Goal: Task Accomplishment & Management: Manage account settings

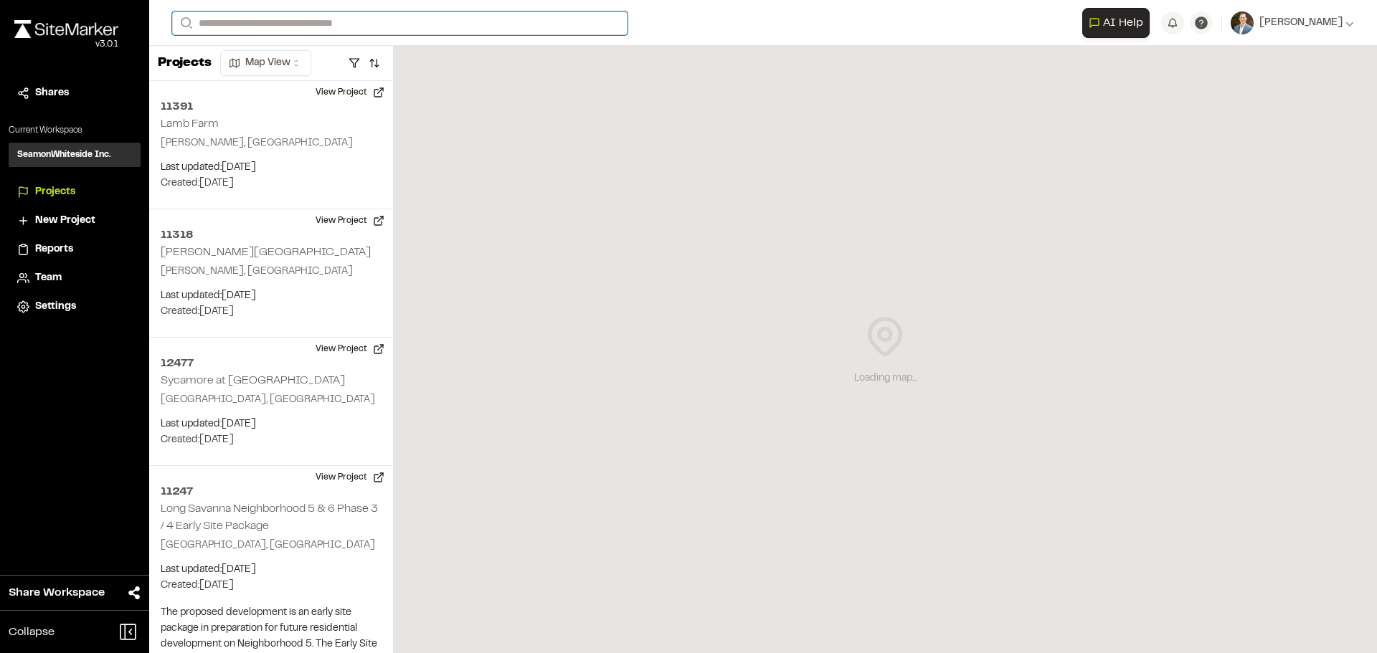
click at [306, 24] on input "Search" at bounding box center [399, 23] width 455 height 24
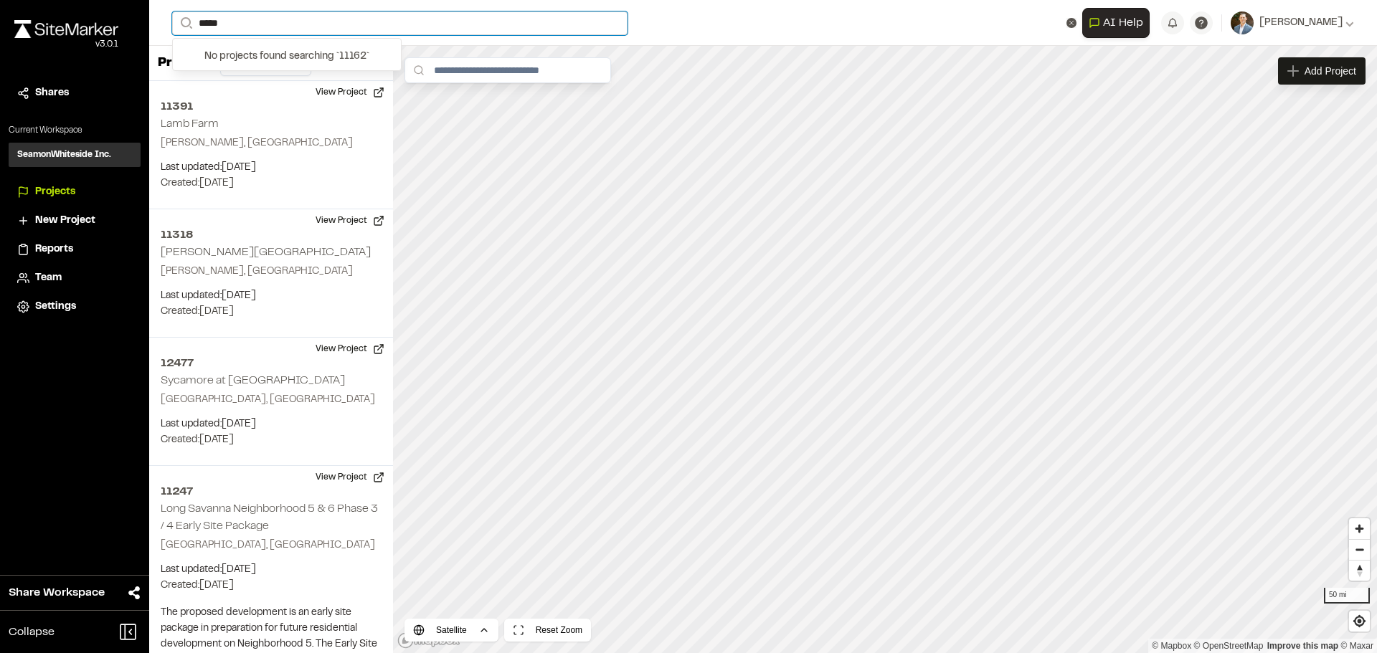
click at [281, 30] on input "*****" at bounding box center [399, 23] width 455 height 24
type input "*****"
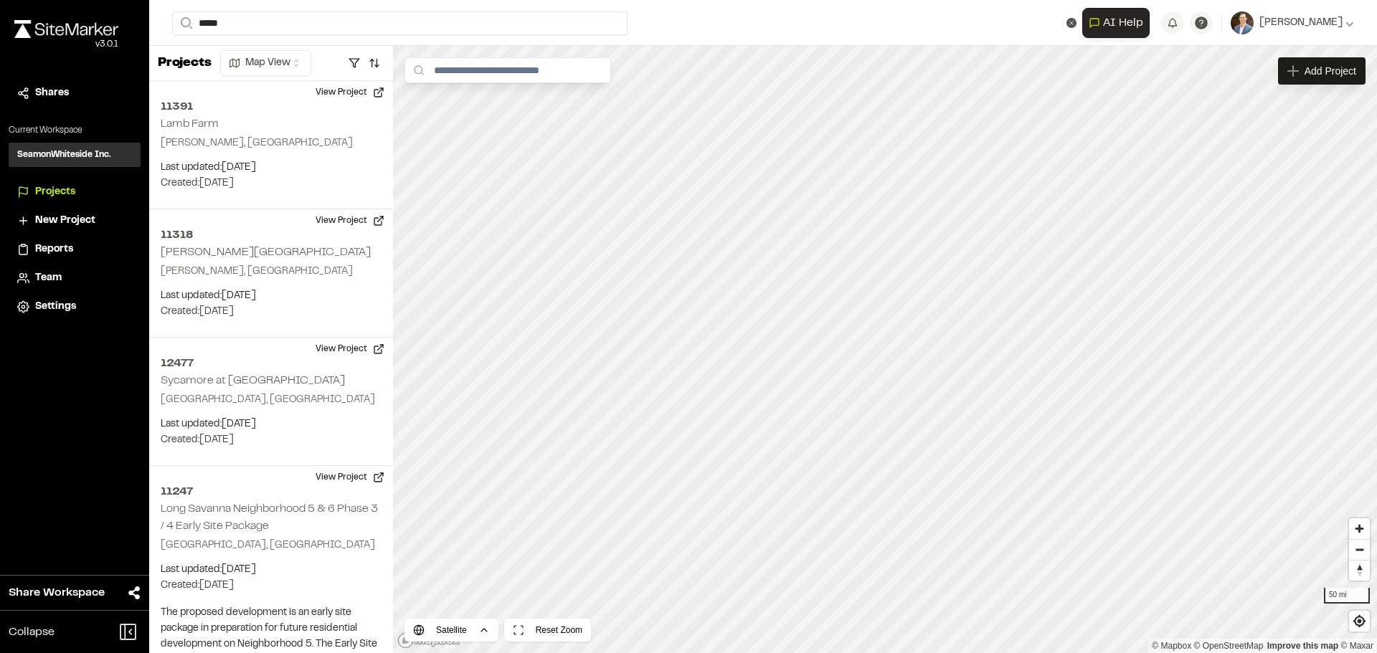
click at [270, 55] on div "No projects found searching ` 11162 `" at bounding box center [287, 56] width 228 height 27
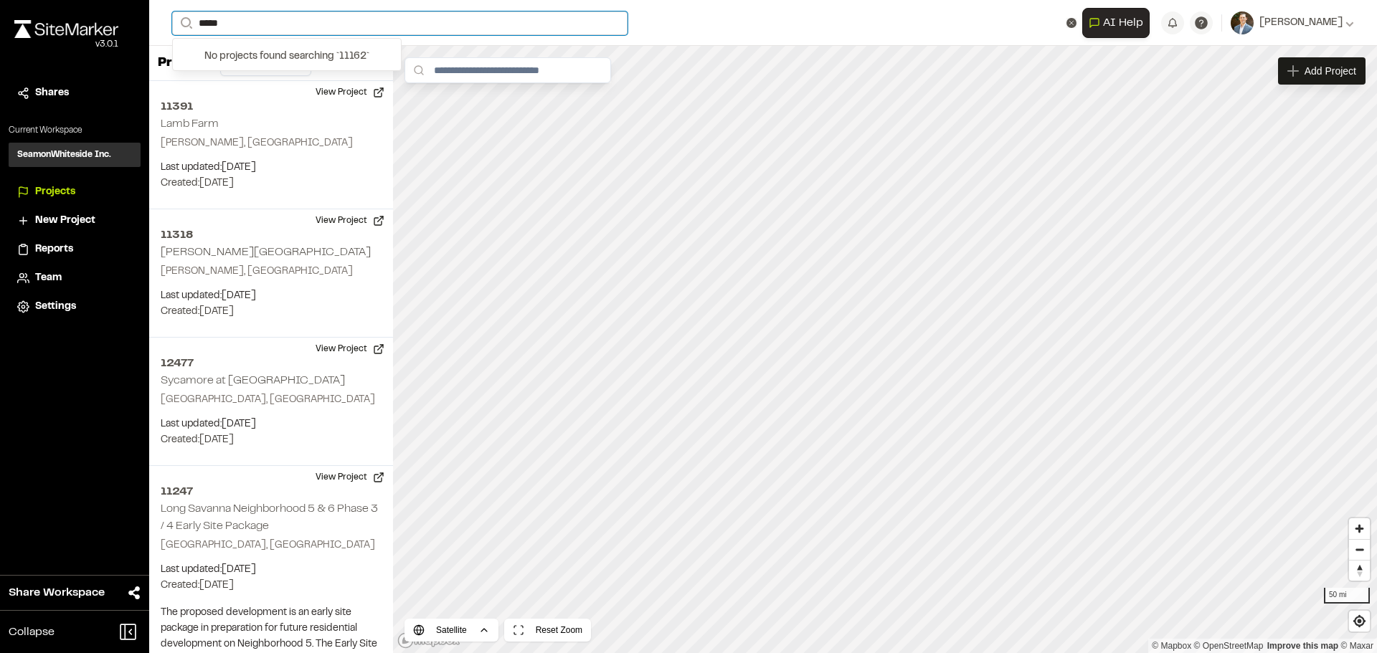
click at [271, 27] on input "*****" at bounding box center [399, 23] width 455 height 24
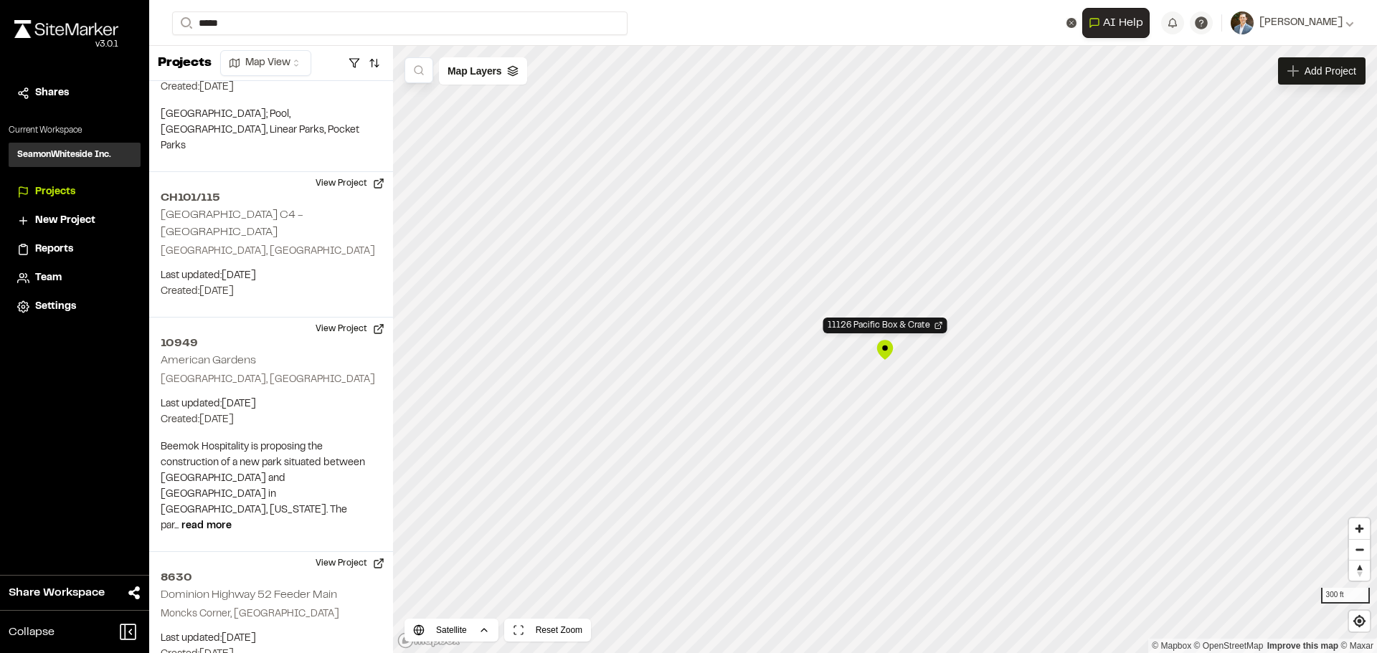
scroll to position [77515, 0]
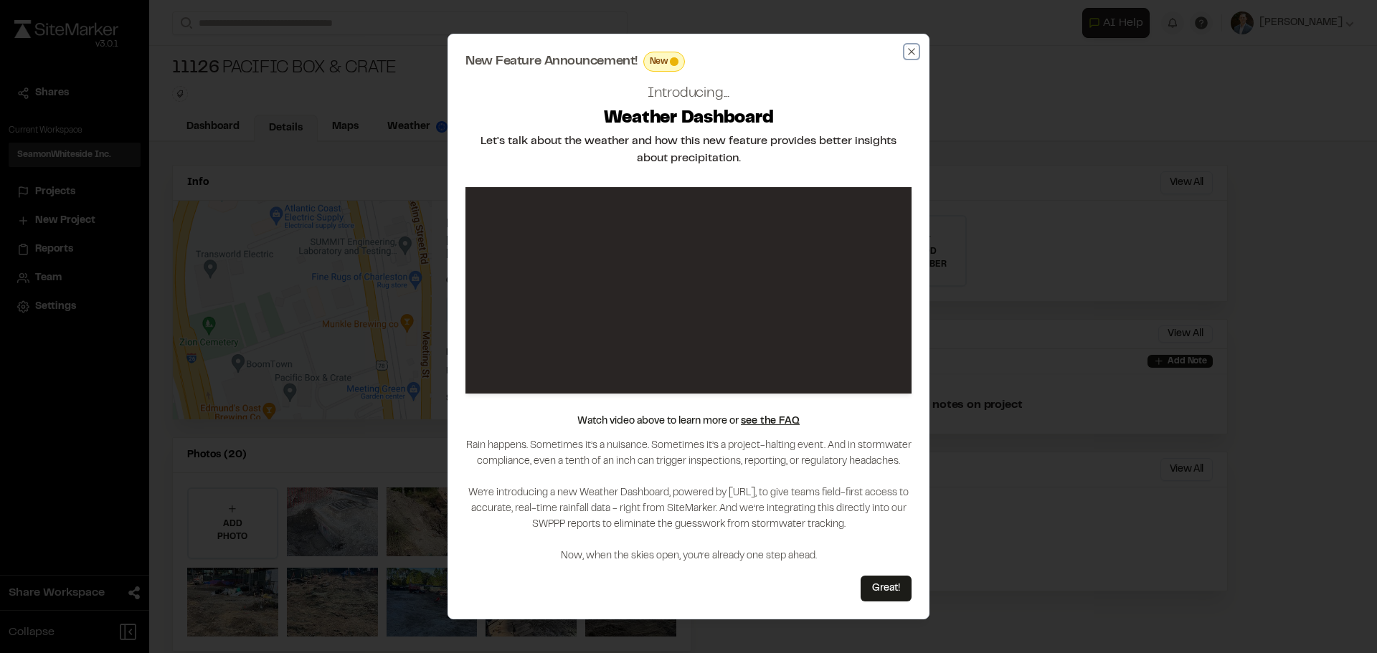
click at [914, 47] on icon "button" at bounding box center [911, 51] width 11 height 11
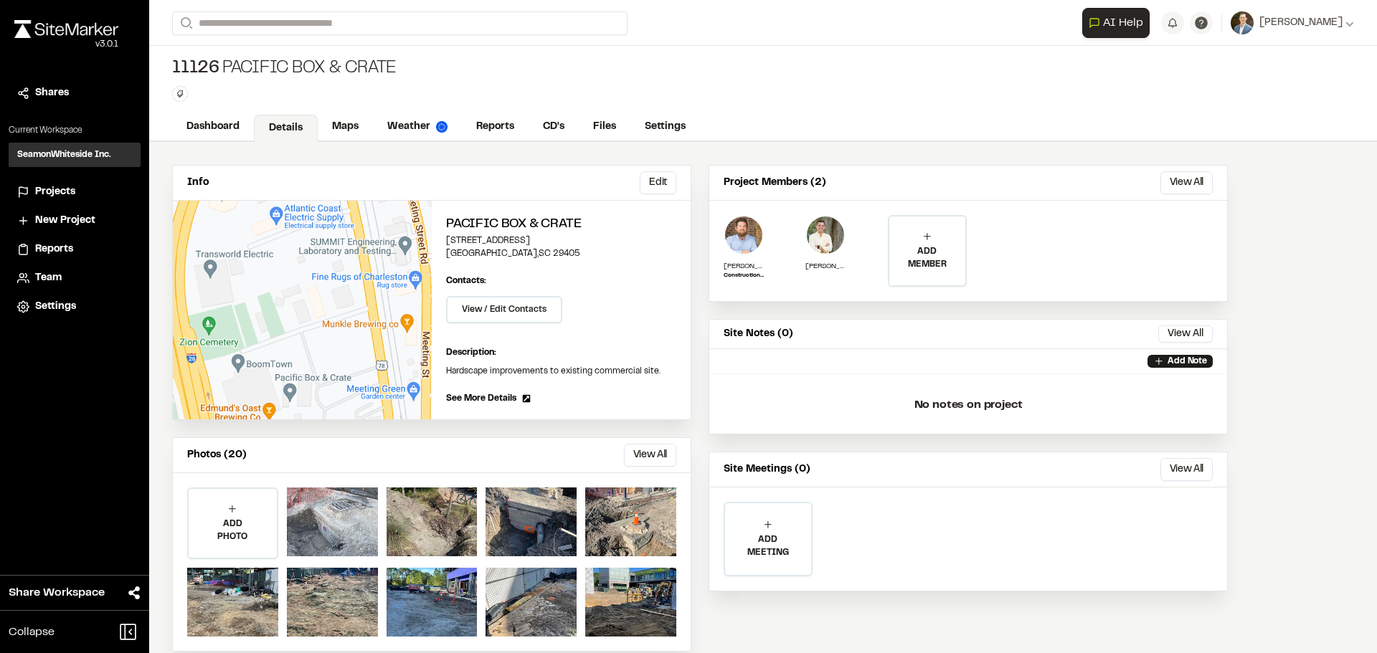
click at [181, 67] on span "11126" at bounding box center [195, 68] width 47 height 23
click at [209, 113] on div "Dashboard Details Maps Weather Reports CD's Files Settings" at bounding box center [763, 127] width 1228 height 29
click at [223, 126] on link "Dashboard" at bounding box center [213, 128] width 83 height 27
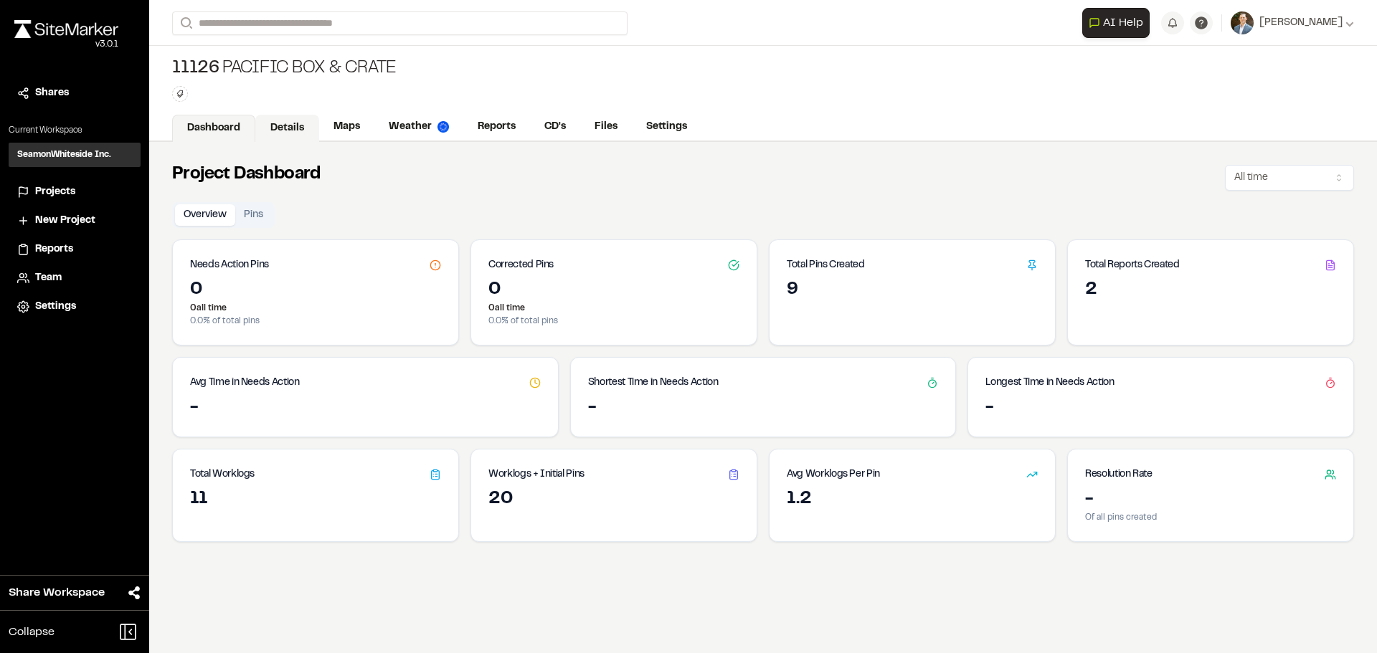
click at [294, 124] on link "Details" at bounding box center [287, 128] width 64 height 27
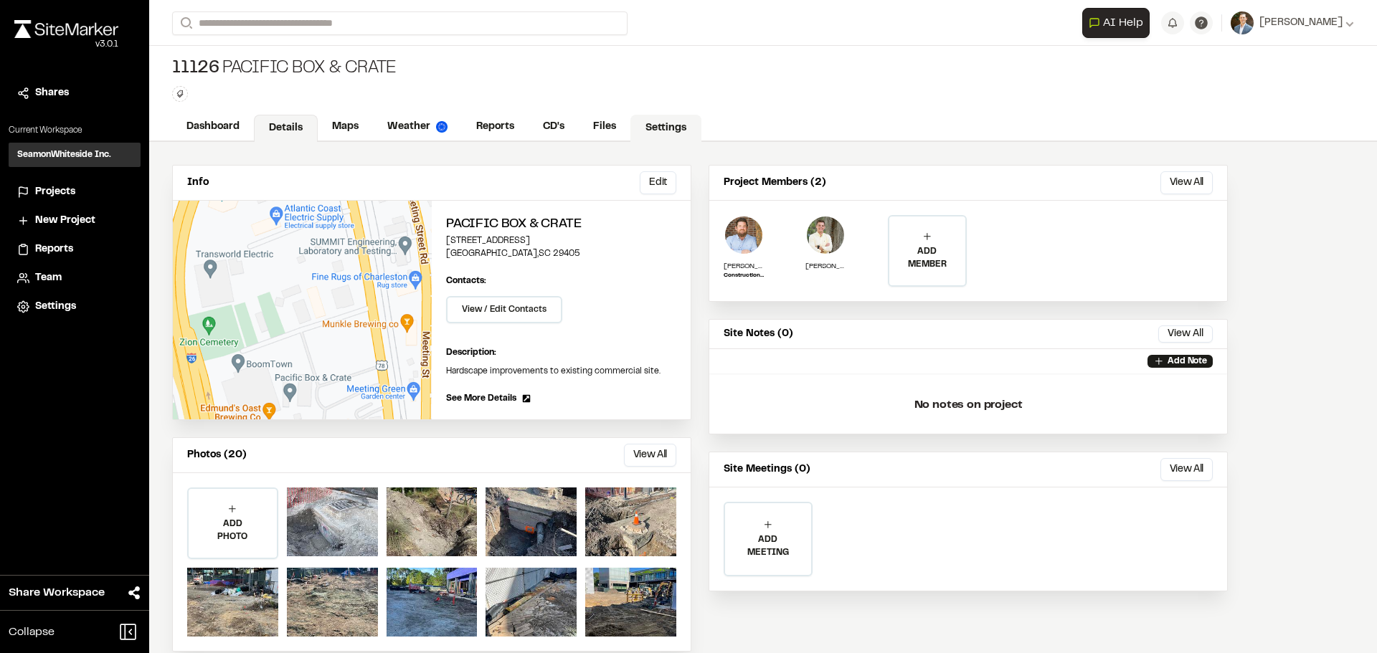
click at [672, 129] on link "Settings" at bounding box center [665, 128] width 71 height 27
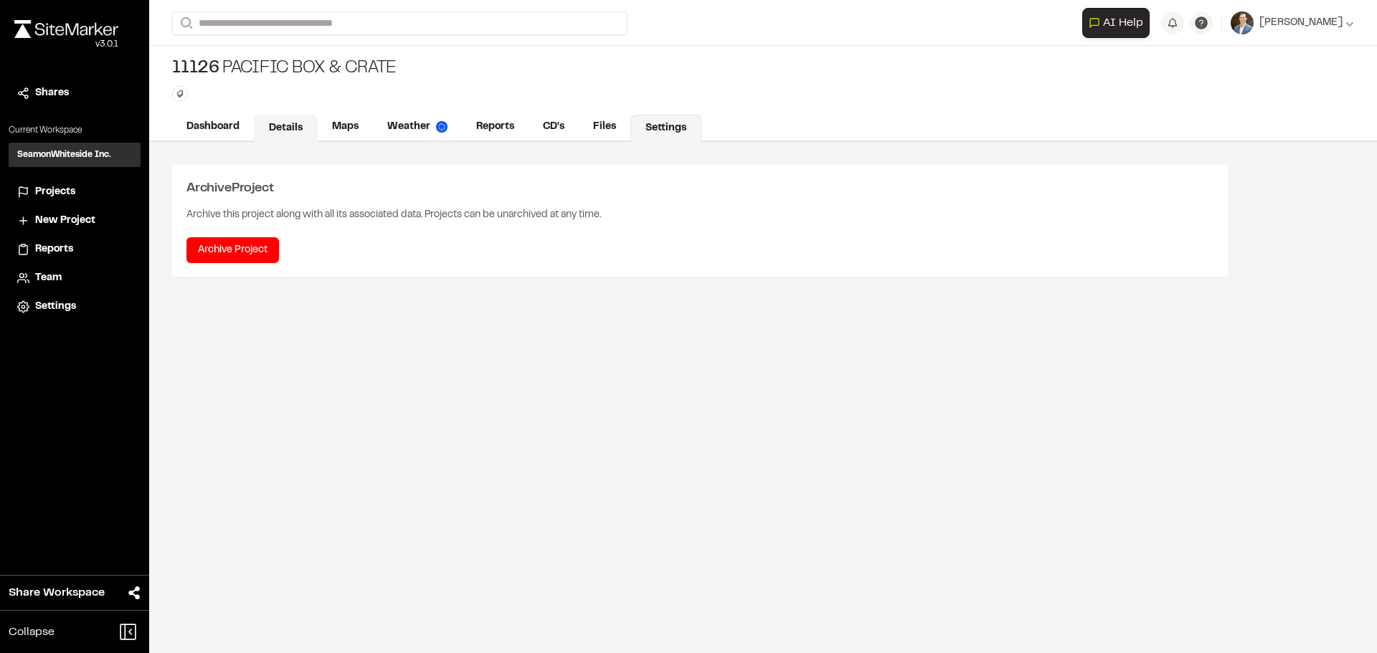
click at [275, 124] on link "Details" at bounding box center [286, 128] width 64 height 27
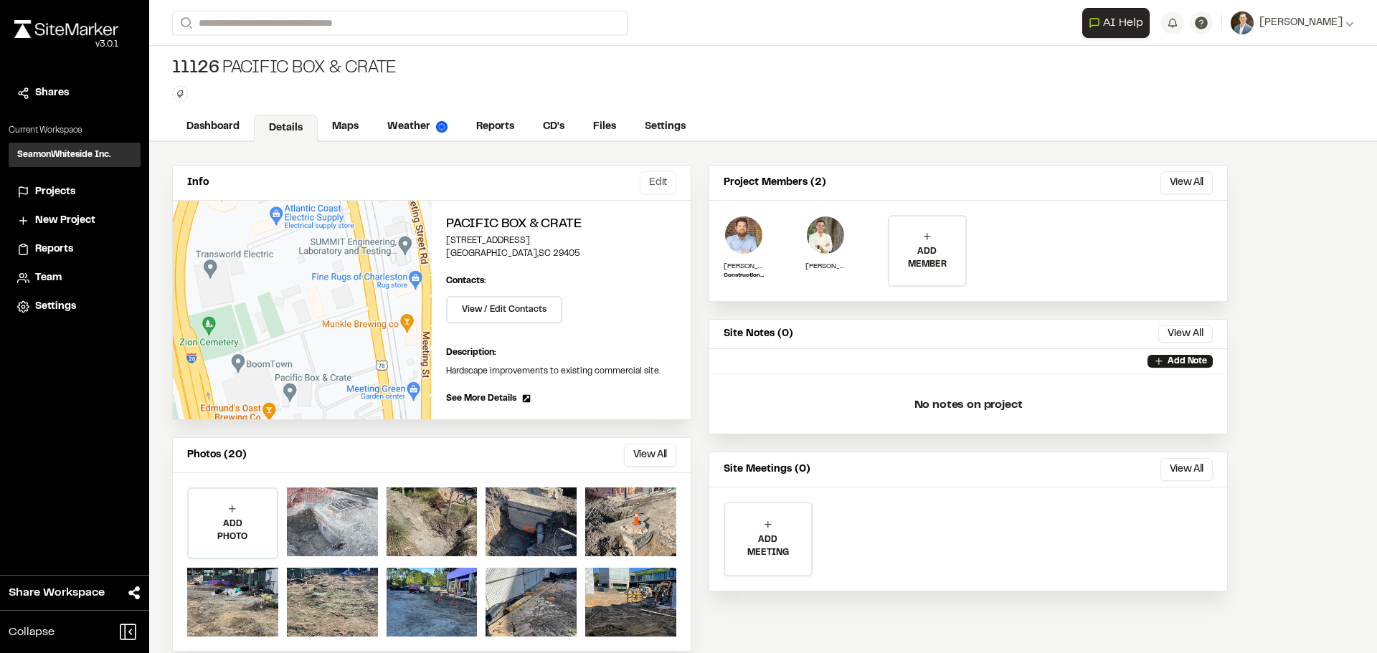
click at [653, 186] on button "Edit" at bounding box center [658, 182] width 37 height 23
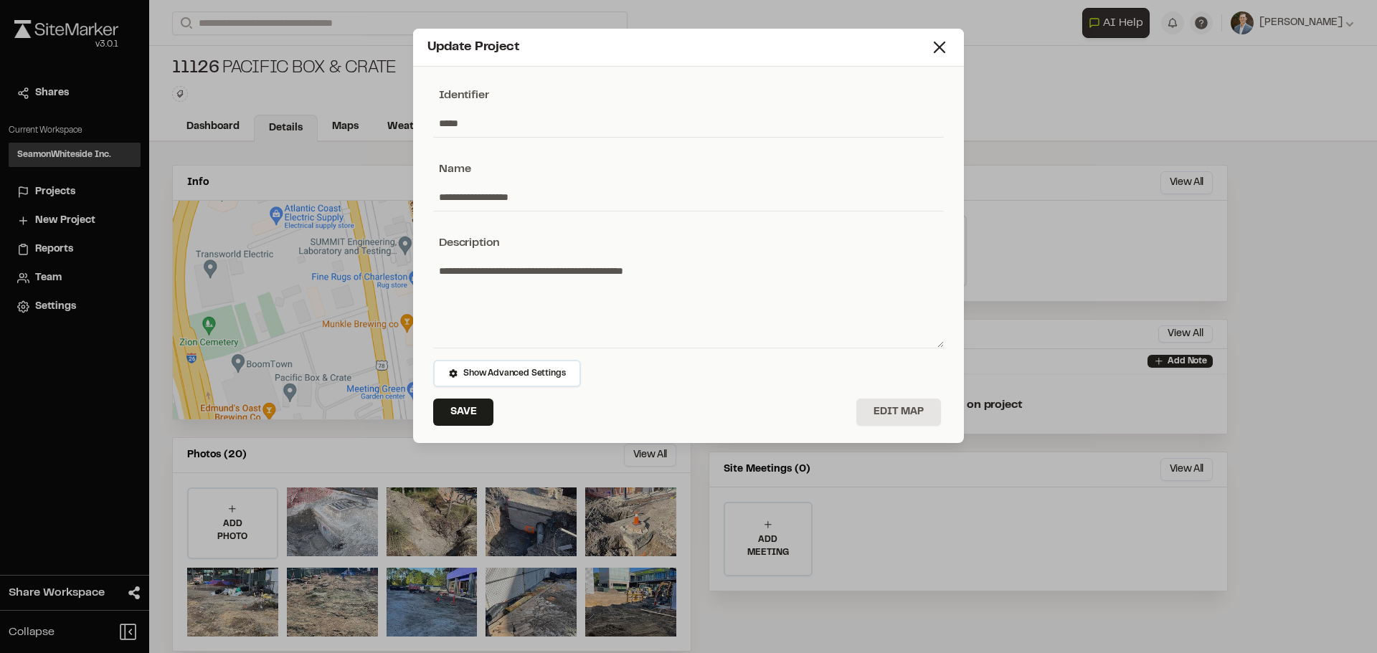
click at [486, 123] on input "*****" at bounding box center [688, 123] width 511 height 27
type input "*****"
click at [445, 420] on button "Save" at bounding box center [463, 412] width 60 height 27
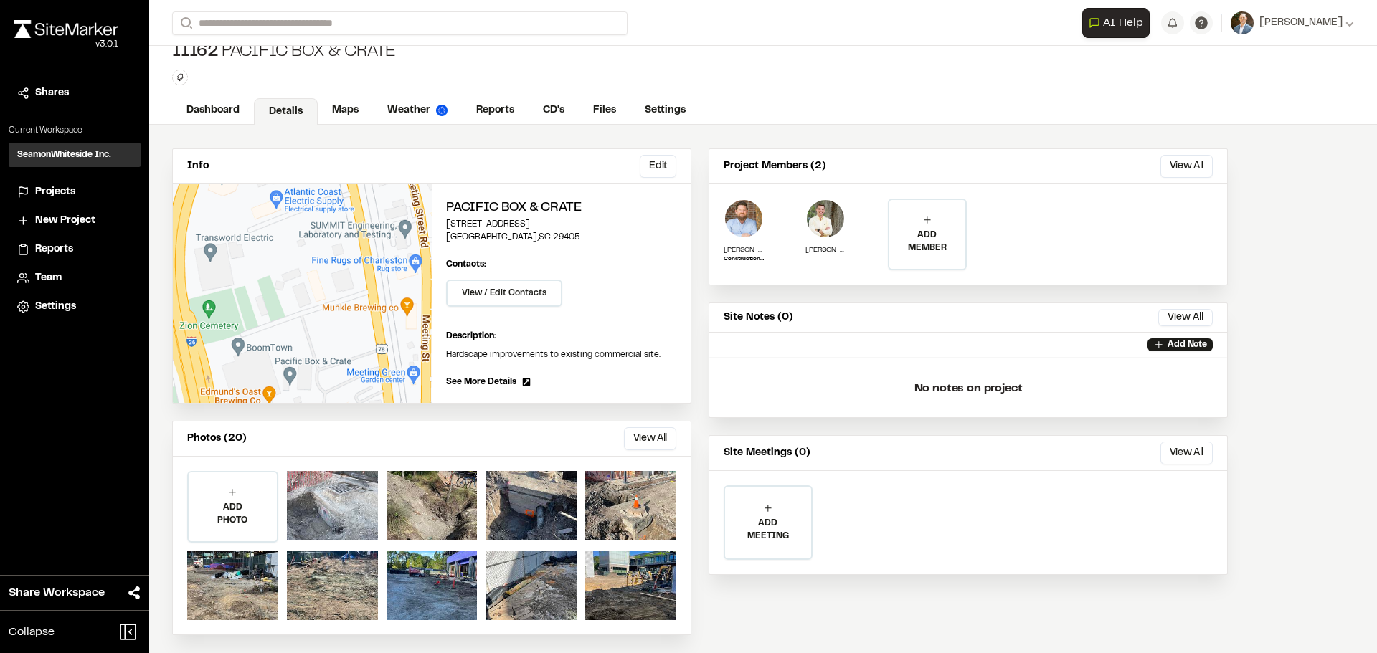
scroll to position [22, 0]
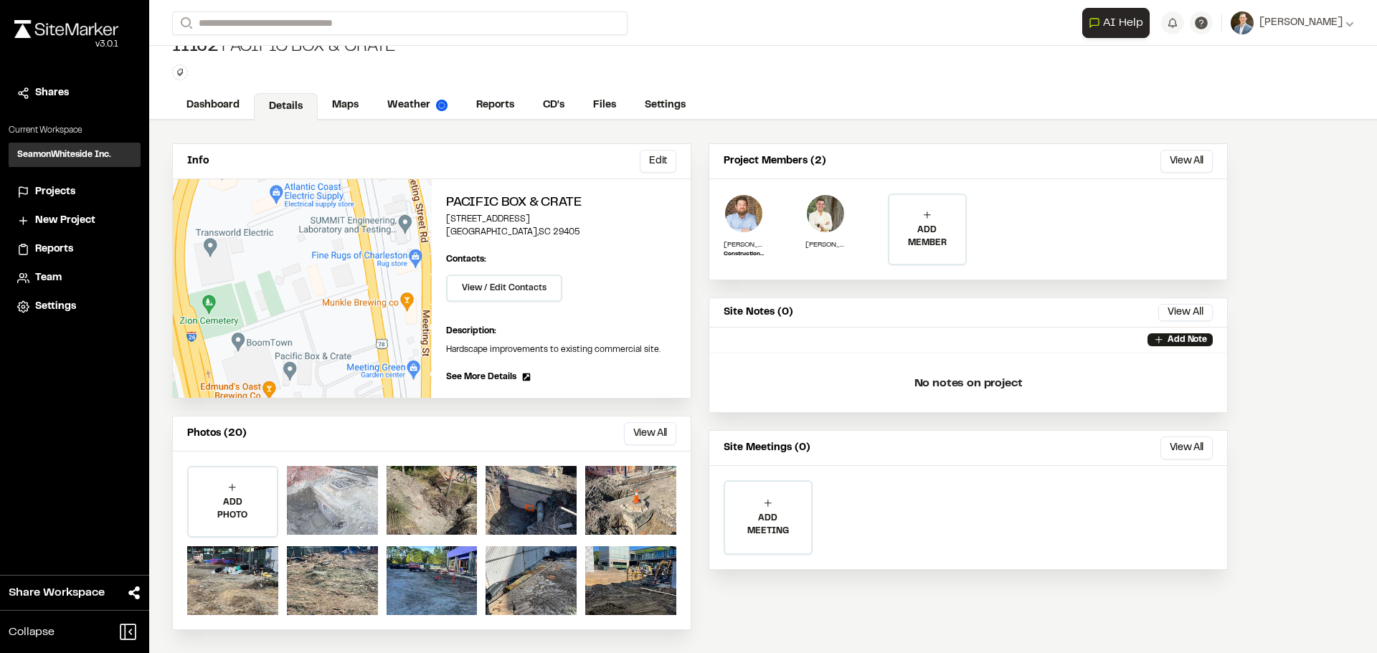
click at [311, 484] on div at bounding box center [332, 500] width 91 height 69
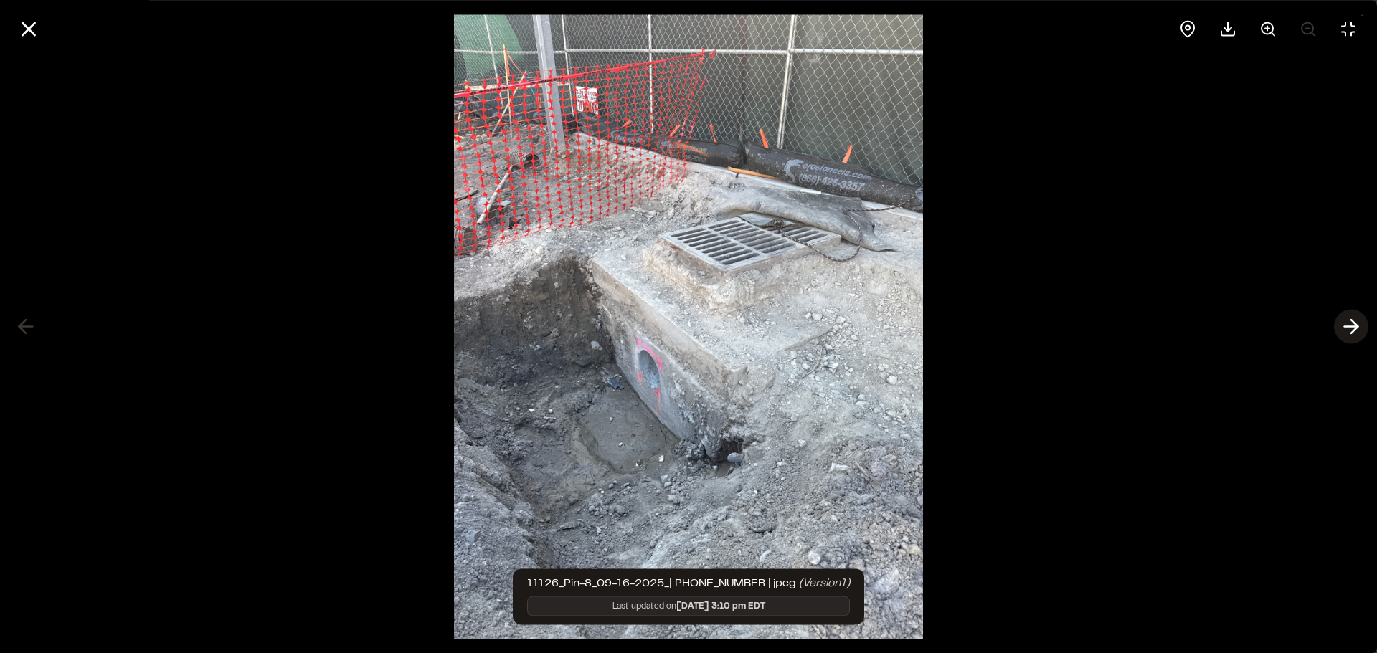
click at [1354, 330] on polyline at bounding box center [1354, 327] width 6 height 14
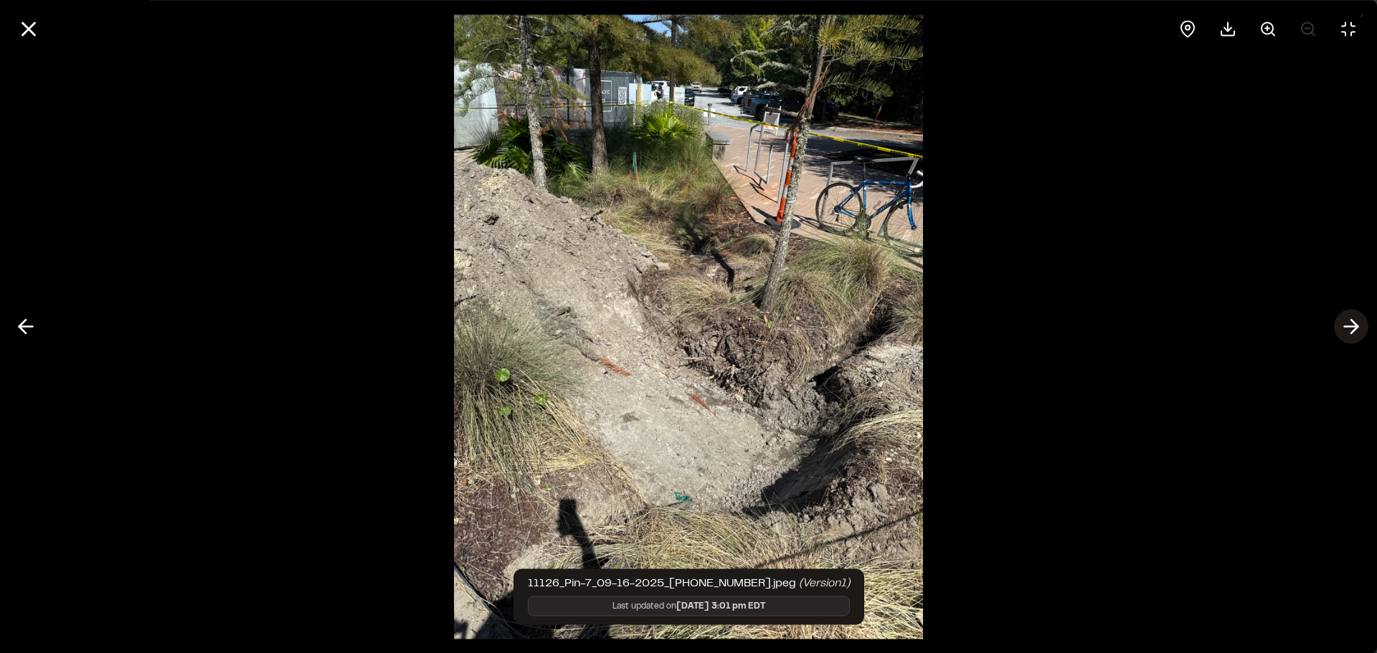
click at [1352, 323] on icon at bounding box center [1351, 327] width 23 height 24
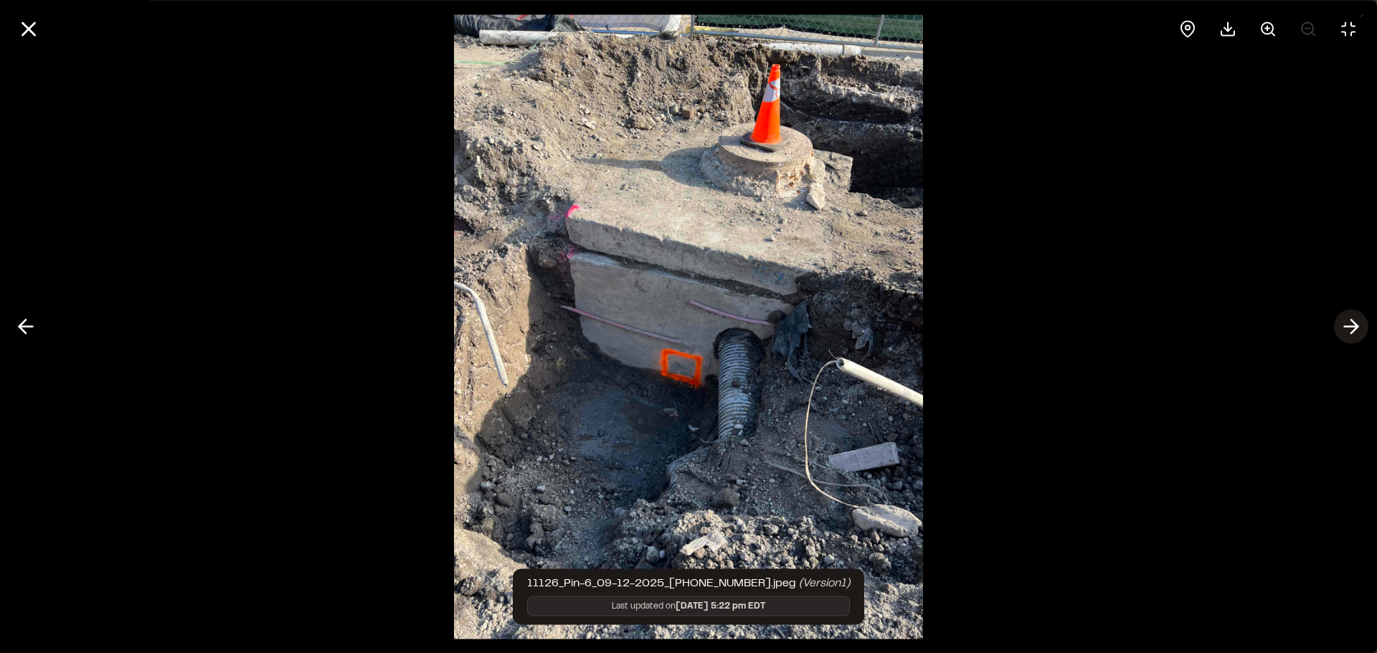
click at [1352, 323] on icon at bounding box center [1351, 327] width 23 height 24
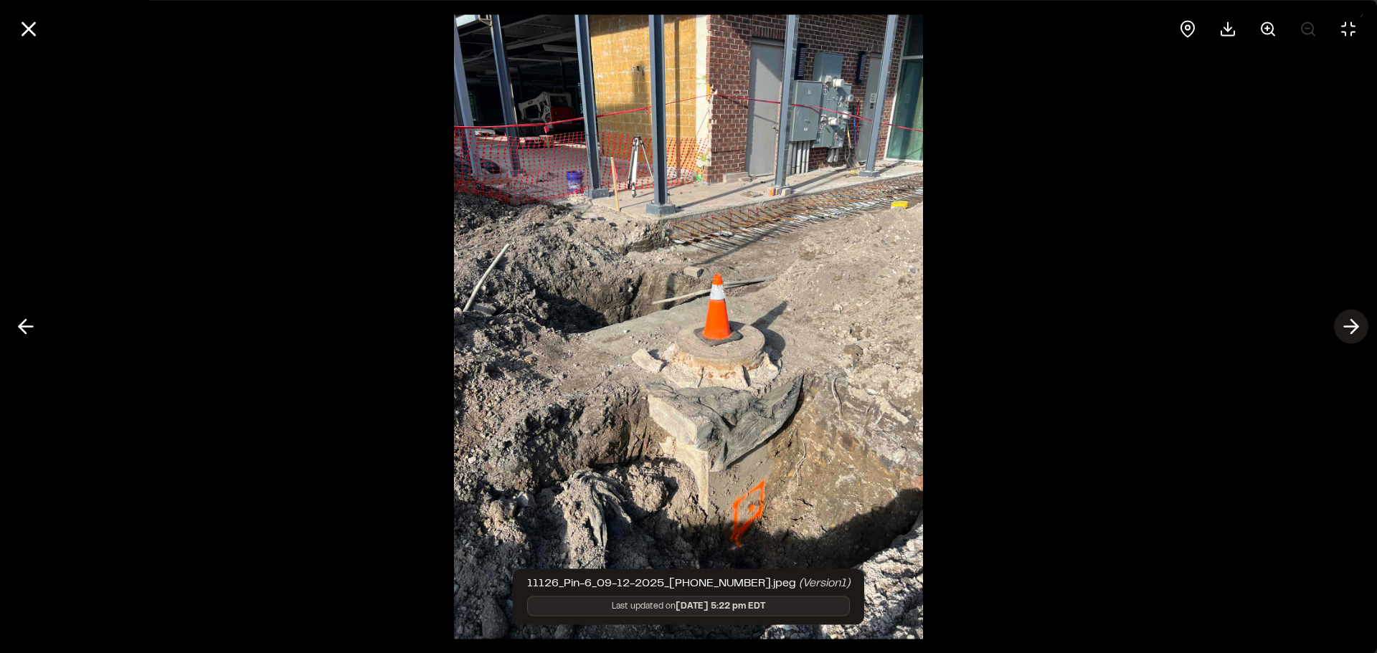
click at [1352, 323] on icon at bounding box center [1351, 327] width 23 height 24
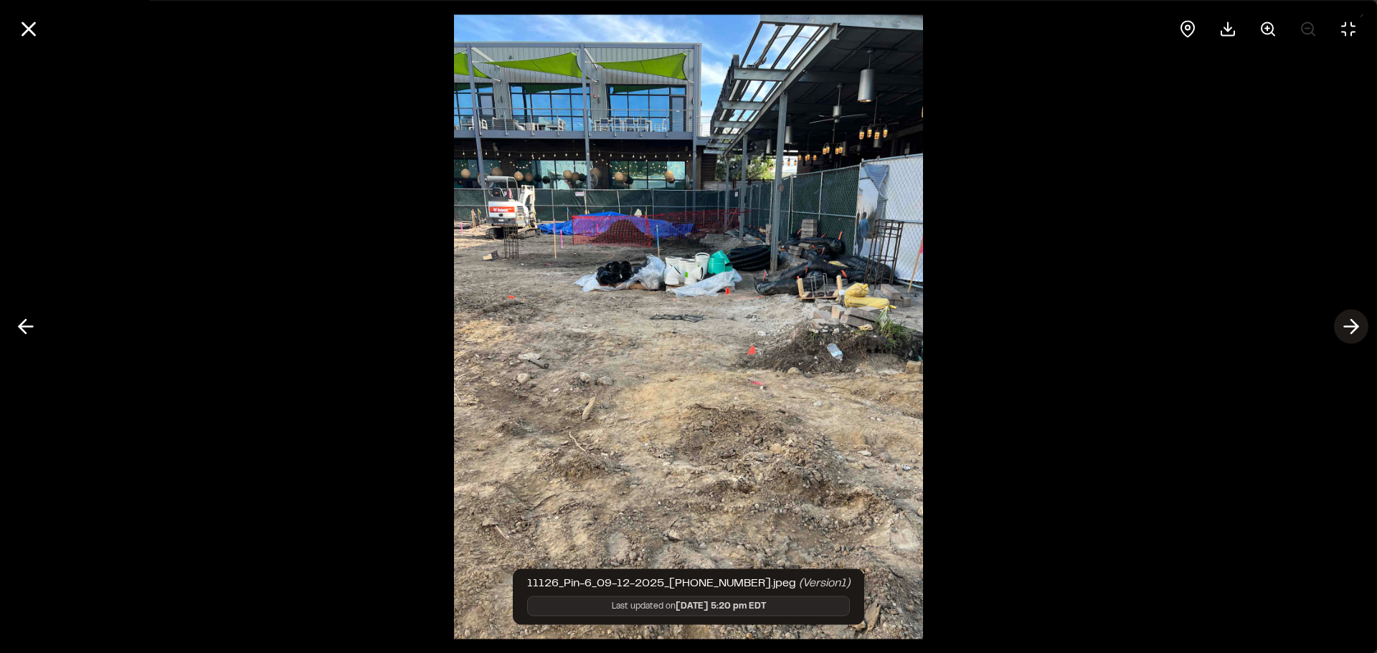
click at [1358, 326] on polyline at bounding box center [1354, 327] width 6 height 14
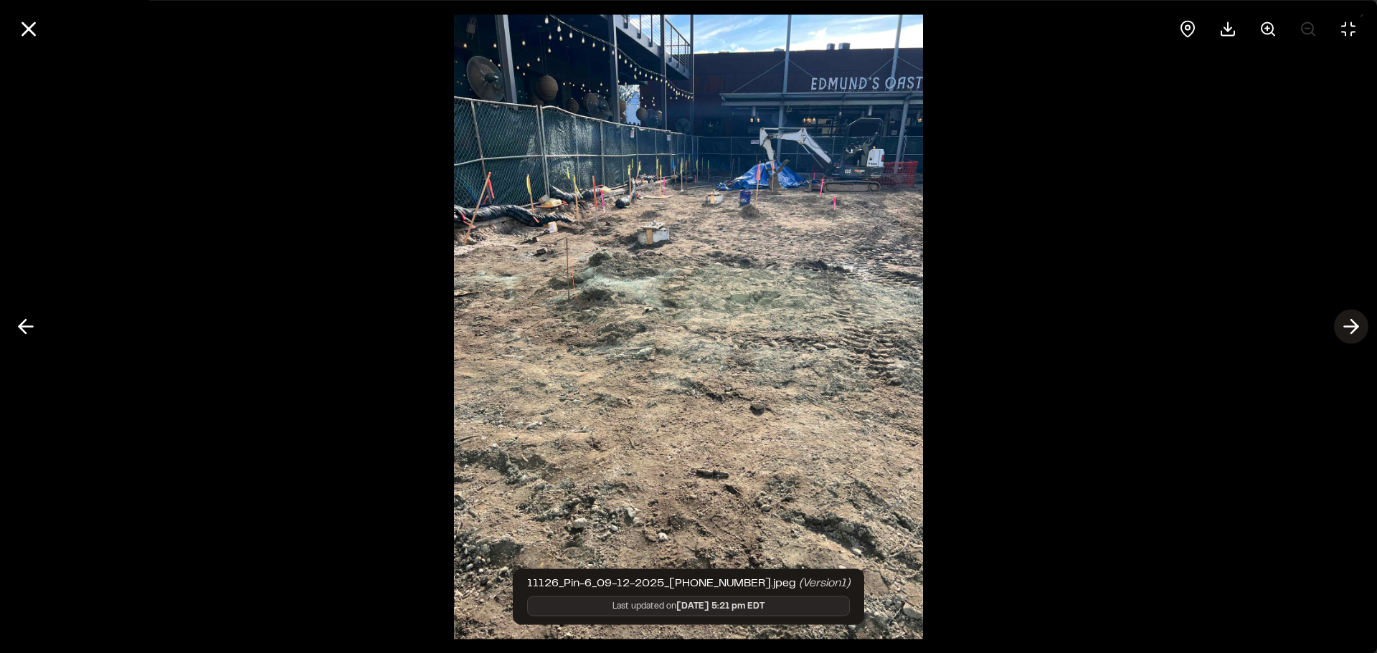
click at [1354, 321] on icon at bounding box center [1351, 327] width 23 height 24
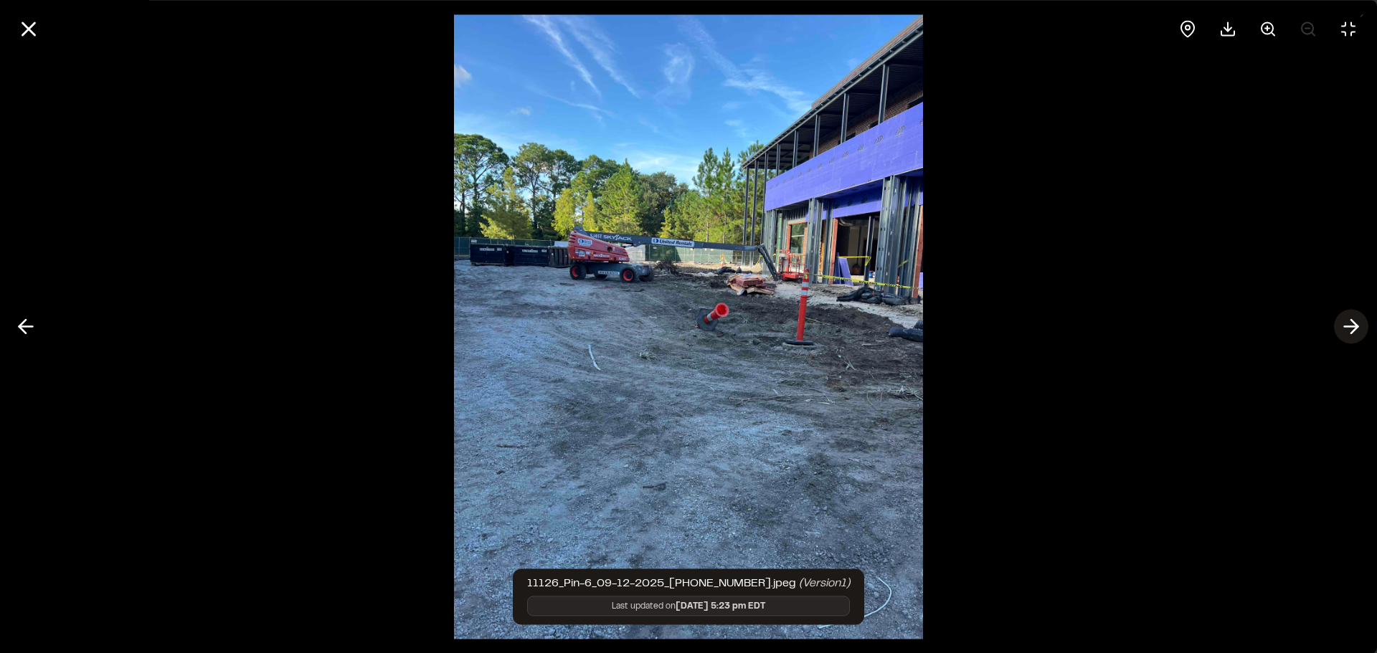
click at [1356, 327] on polyline at bounding box center [1354, 327] width 6 height 14
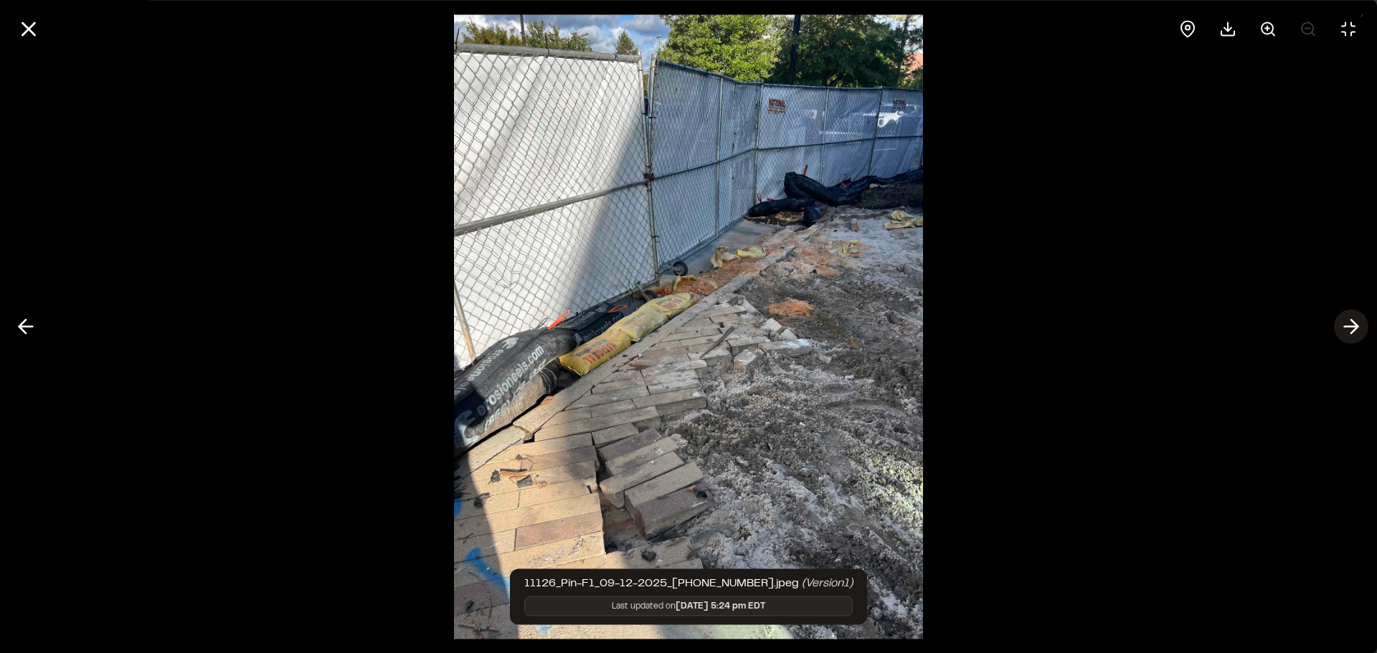
click at [1356, 327] on line at bounding box center [1352, 327] width 14 height 0
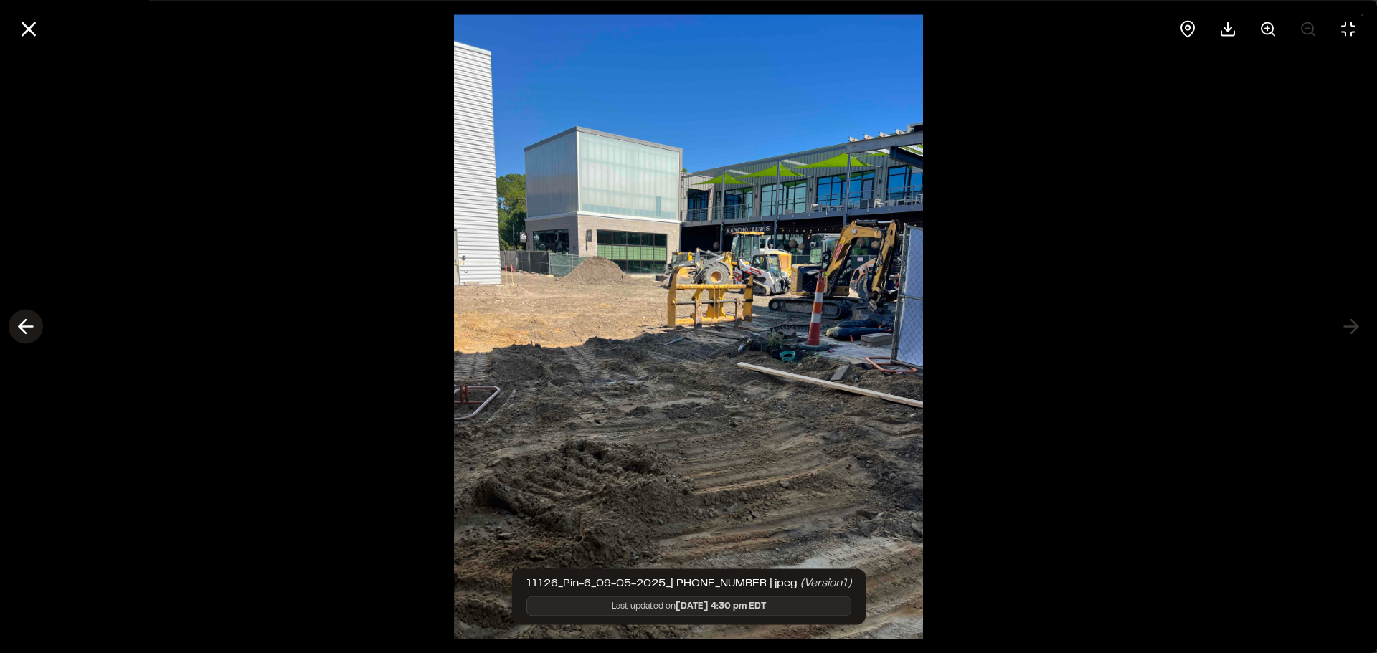
click at [27, 328] on icon at bounding box center [25, 327] width 23 height 24
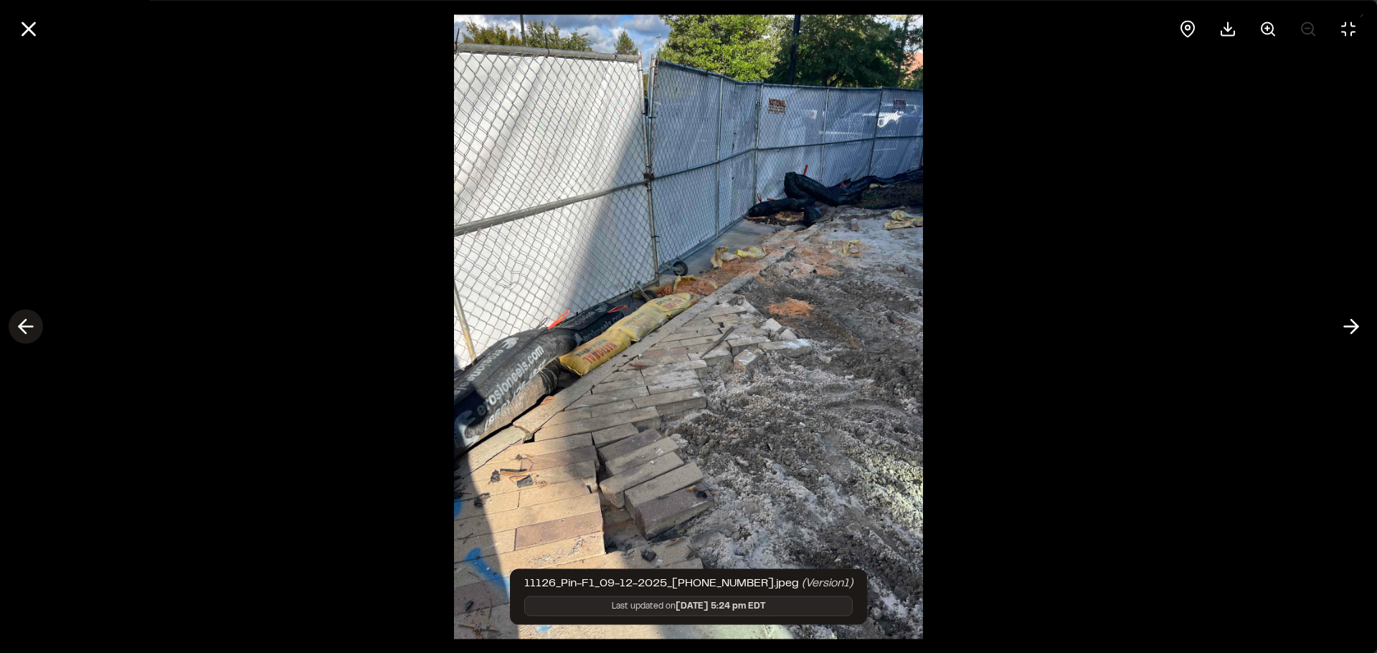
click at [32, 329] on icon at bounding box center [25, 327] width 23 height 24
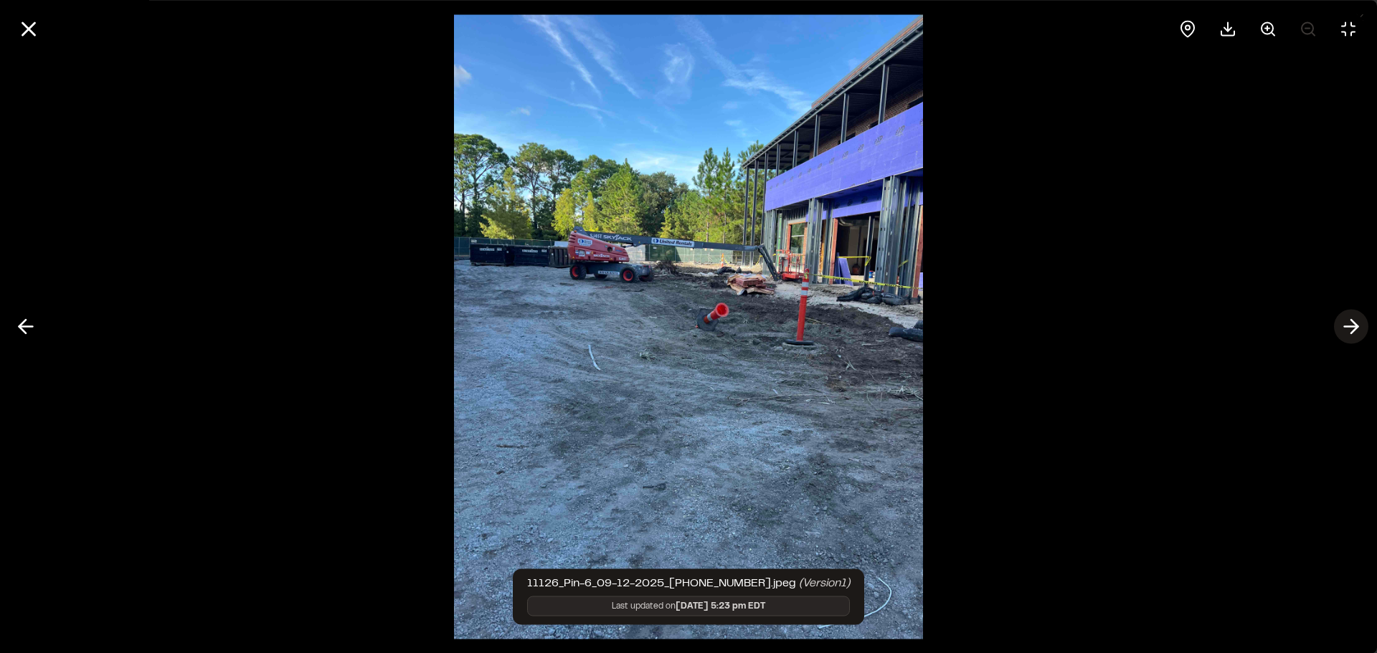
click at [1345, 327] on line at bounding box center [1352, 327] width 14 height 0
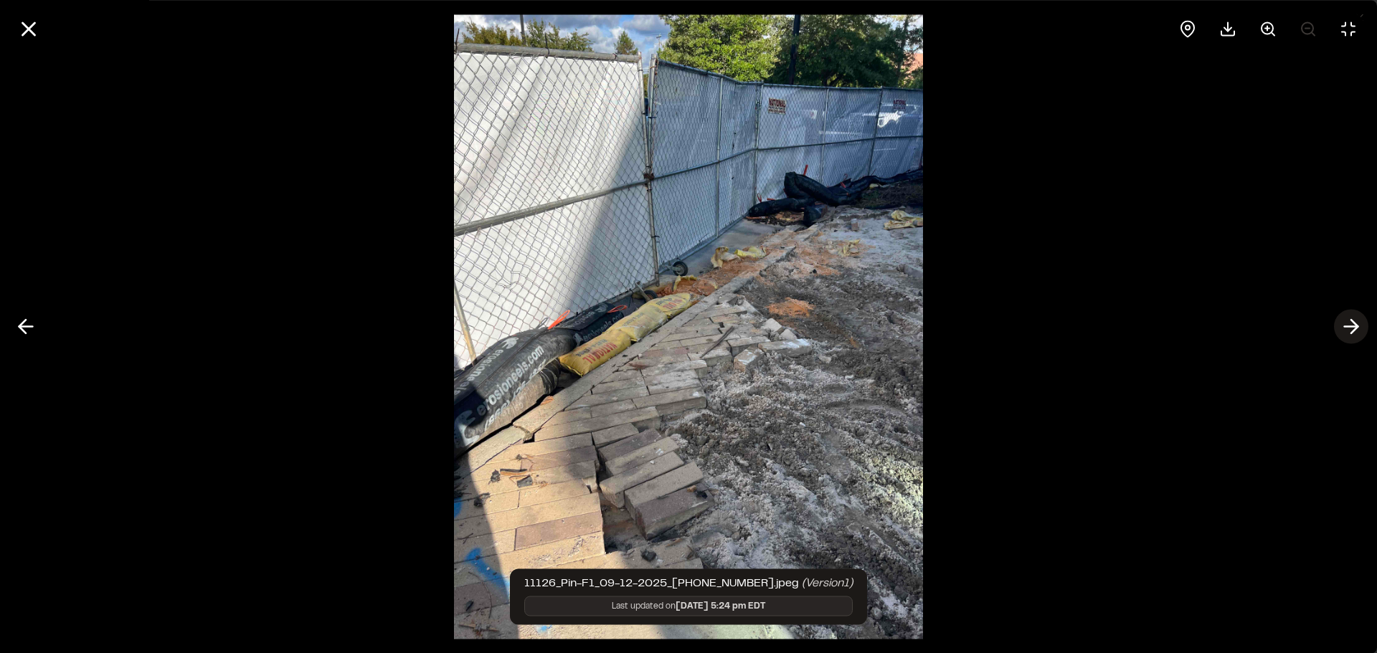
click at [1345, 327] on line at bounding box center [1352, 327] width 14 height 0
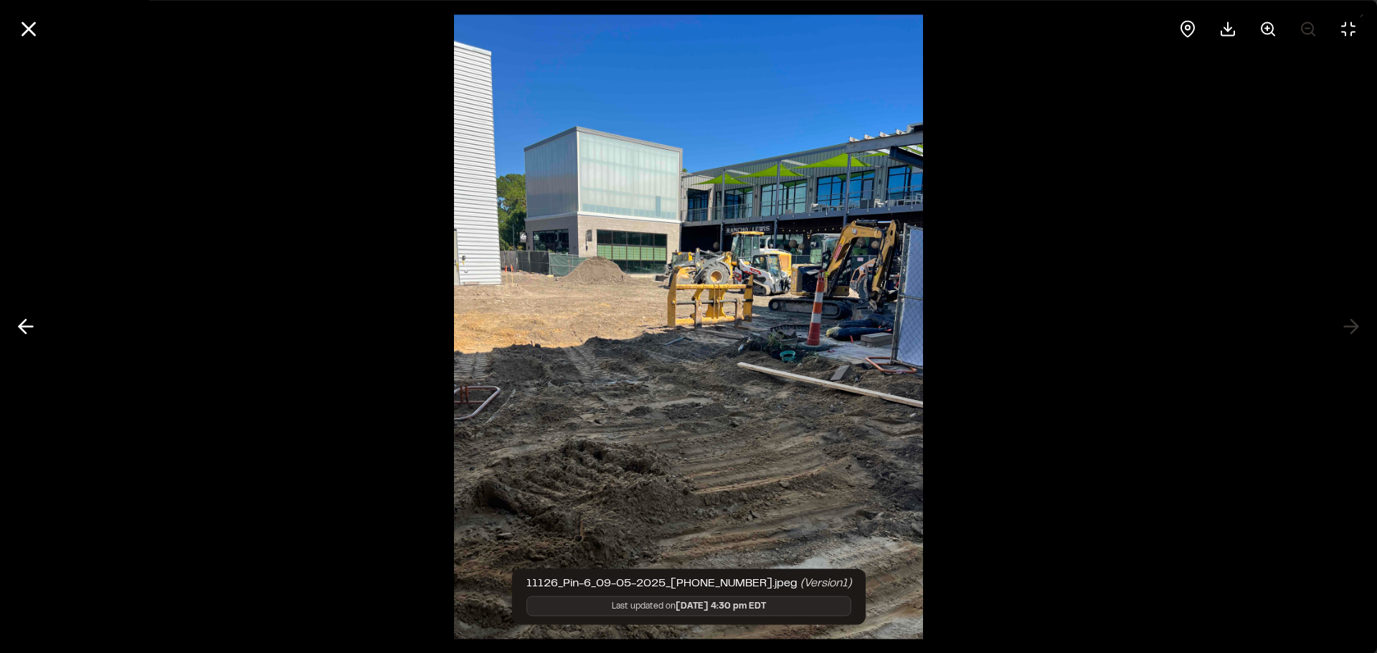
click at [1351, 327] on div at bounding box center [688, 326] width 1377 height 653
click at [40, 326] on button at bounding box center [26, 327] width 34 height 34
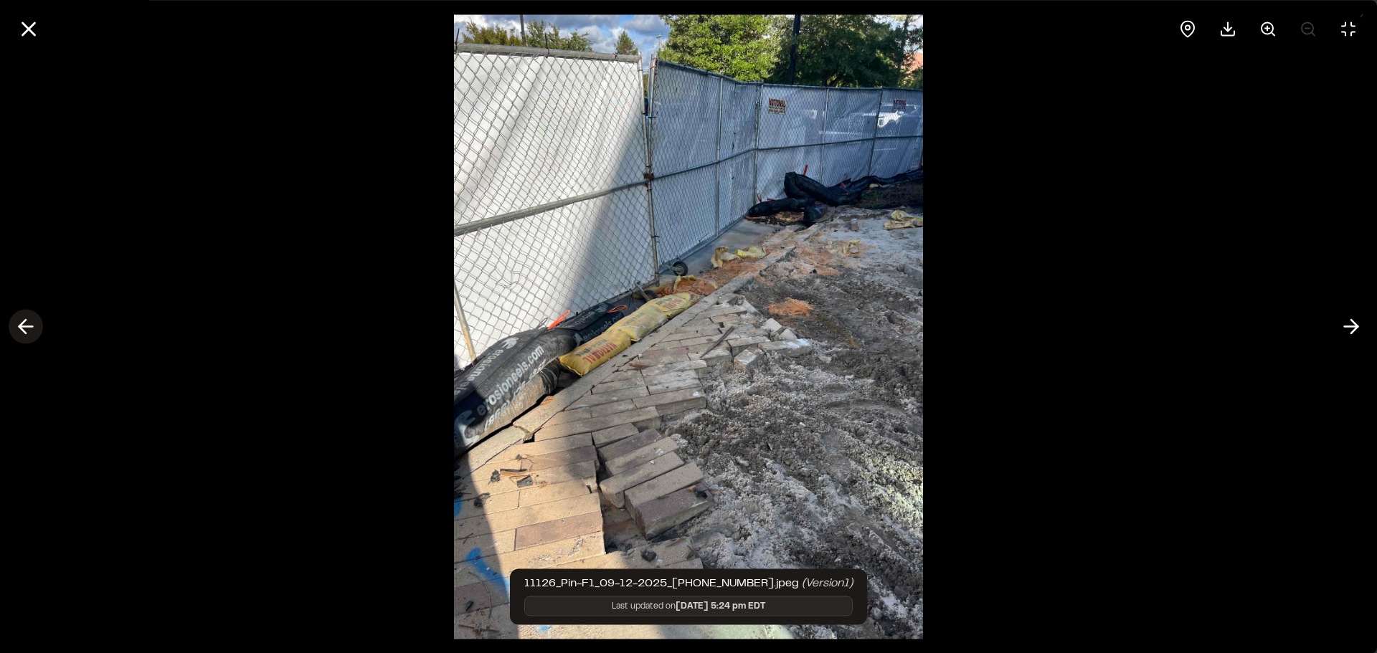
click at [31, 324] on icon at bounding box center [25, 327] width 23 height 24
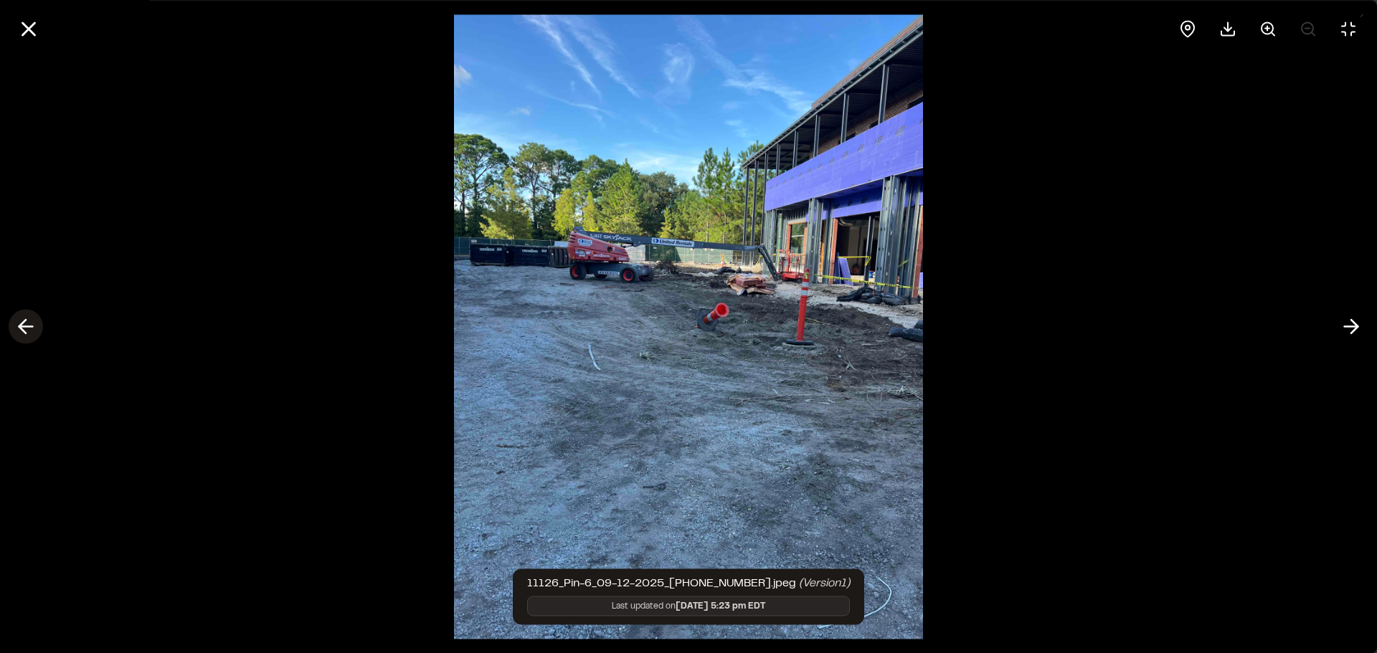
click at [31, 324] on icon at bounding box center [25, 327] width 23 height 24
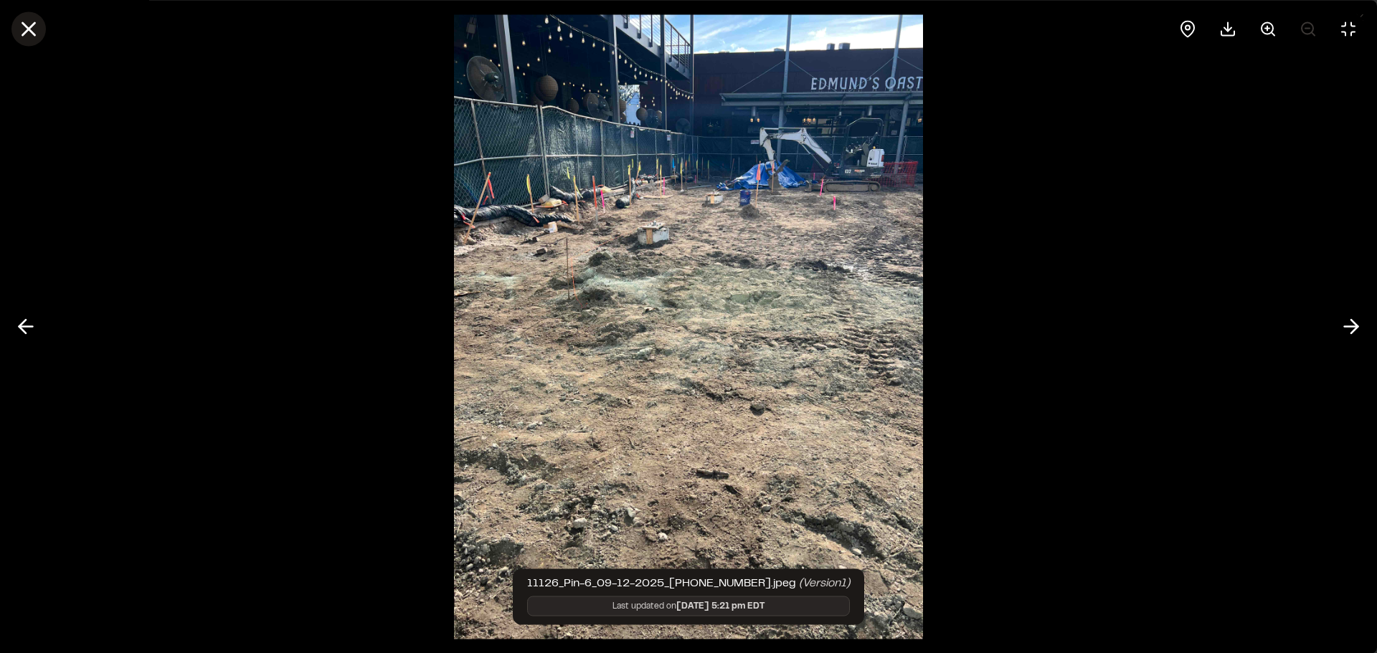
click at [28, 24] on icon at bounding box center [28, 28] width 24 height 24
